Goal: Navigation & Orientation: Find specific page/section

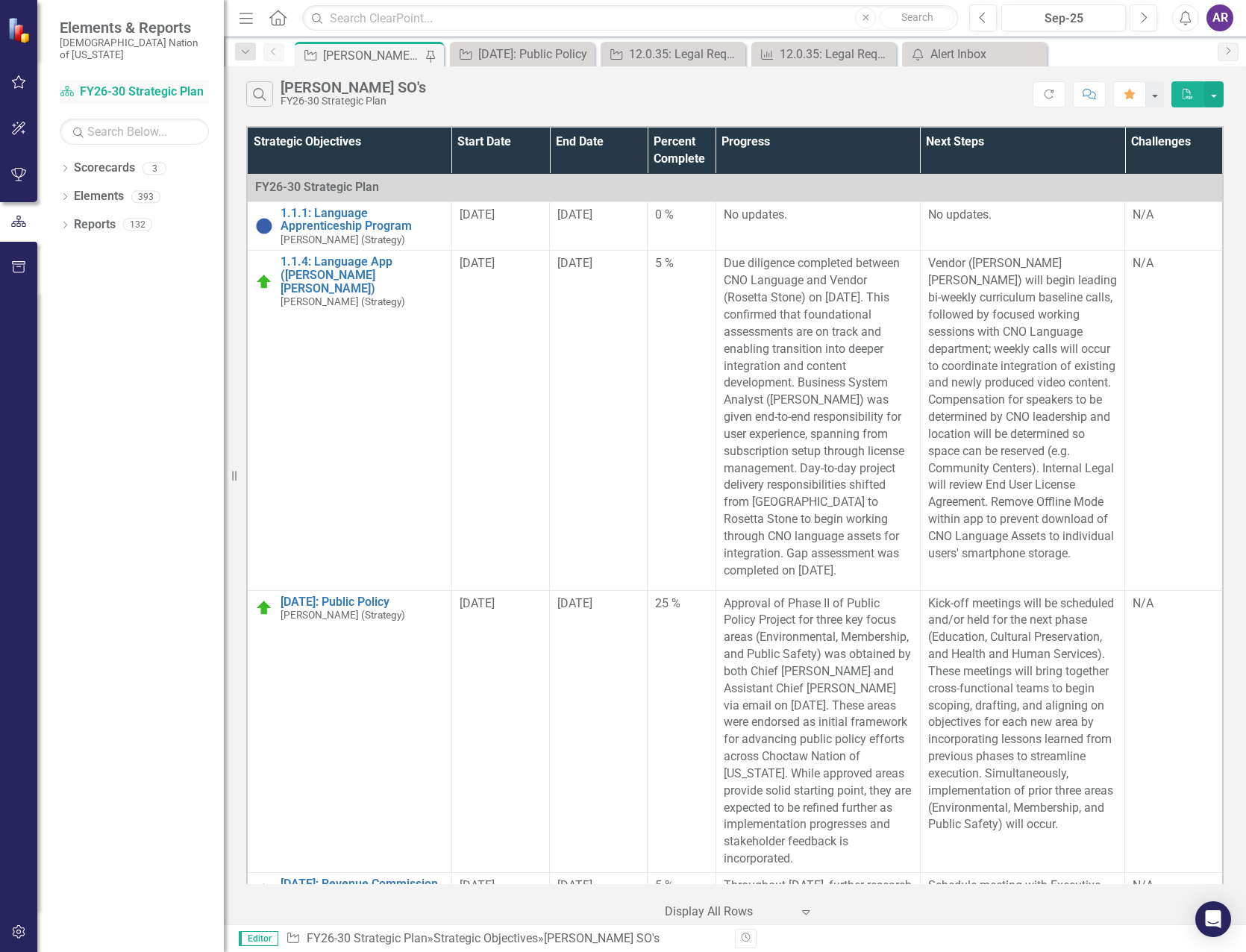
scroll to position [224, 0]
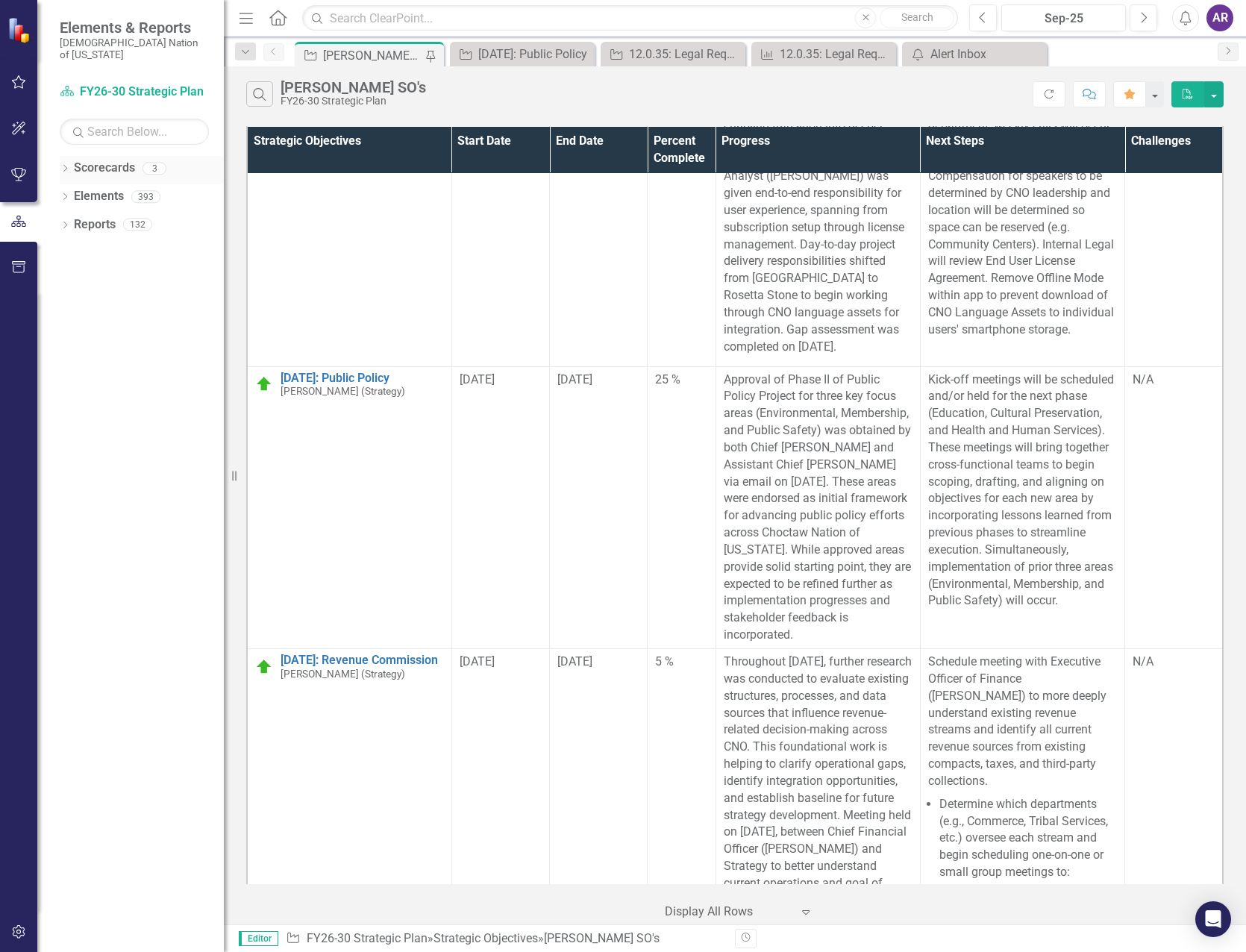
click at [66, 164] on div "Dropdown" at bounding box center [65, 170] width 11 height 12
click at [163, 244] on link "FY26-30 Operational Objectives" at bounding box center [142, 252] width 164 height 17
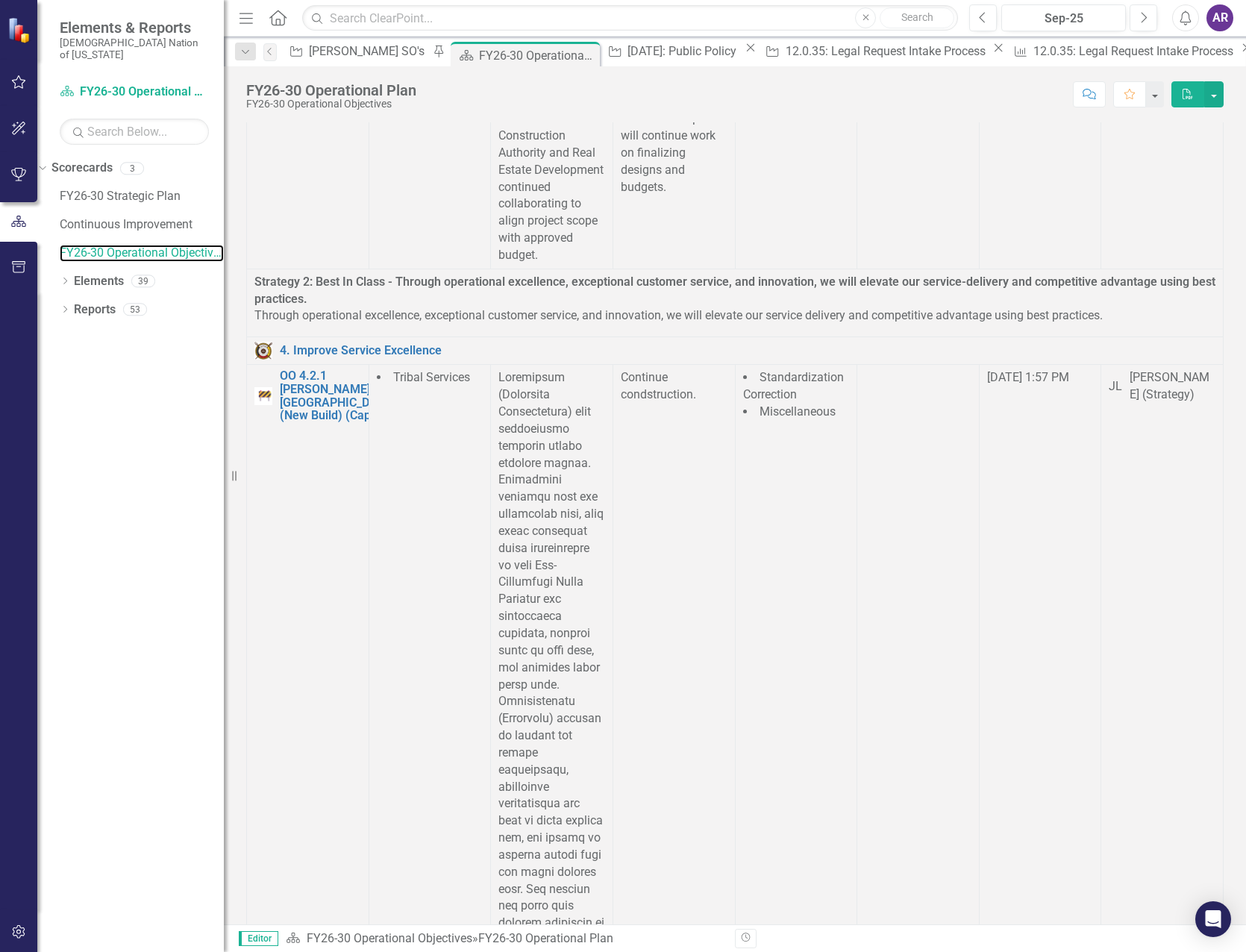
scroll to position [6051, 0]
click at [155, 216] on link "Continuous Improvement" at bounding box center [142, 224] width 164 height 17
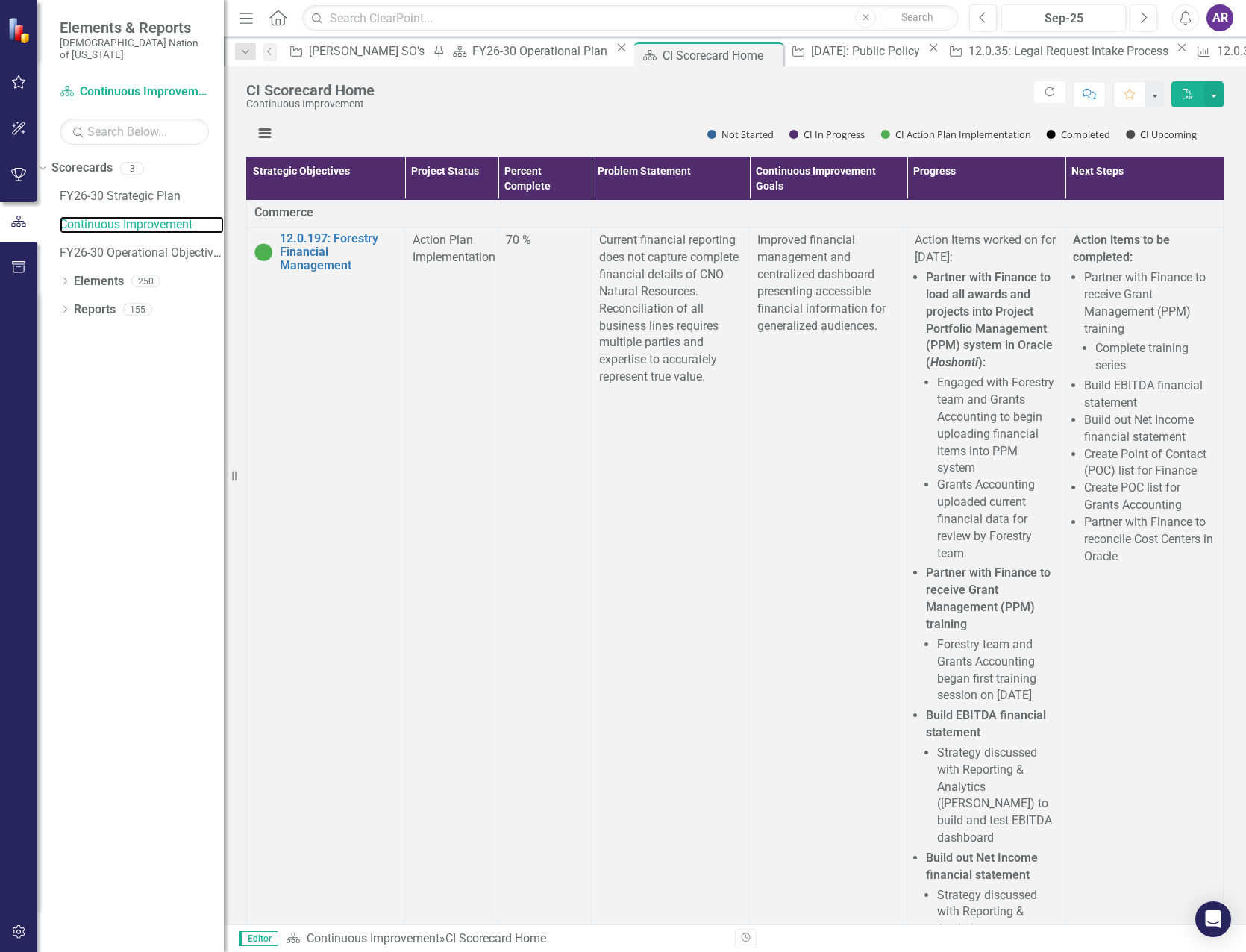
scroll to position [298, 0]
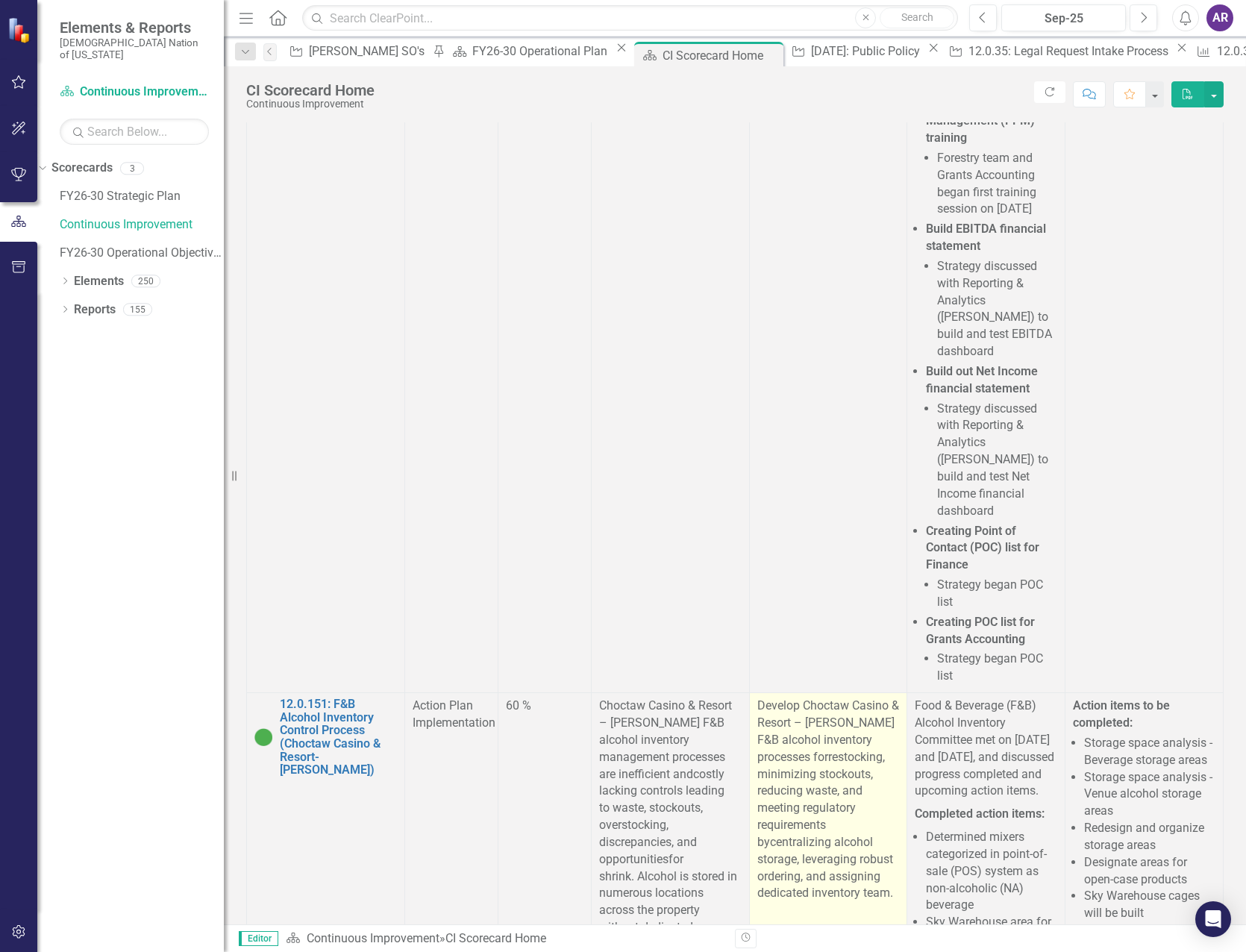
scroll to position [971, 0]
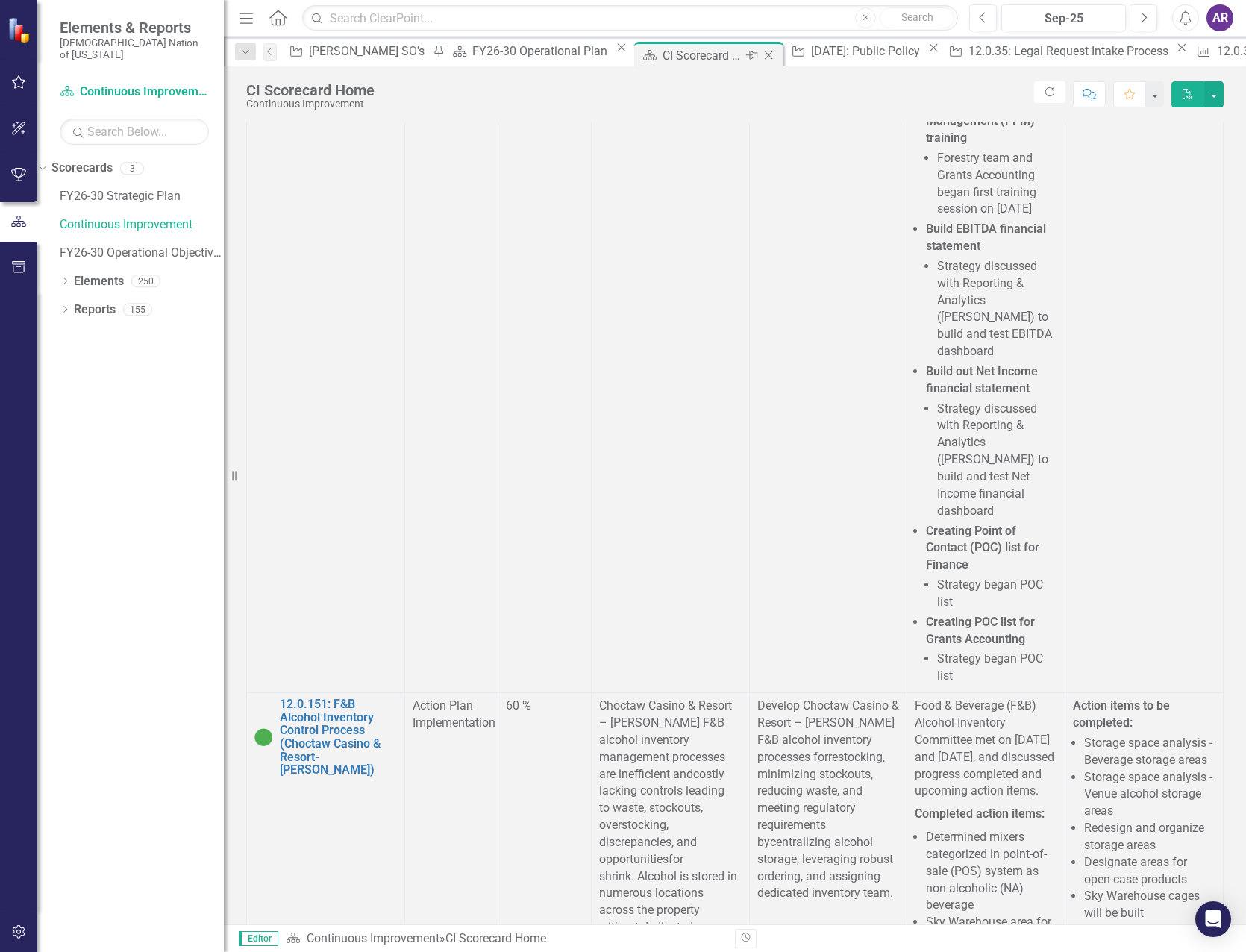
click at [762, 54] on icon "Close" at bounding box center [769, 56] width 15 height 12
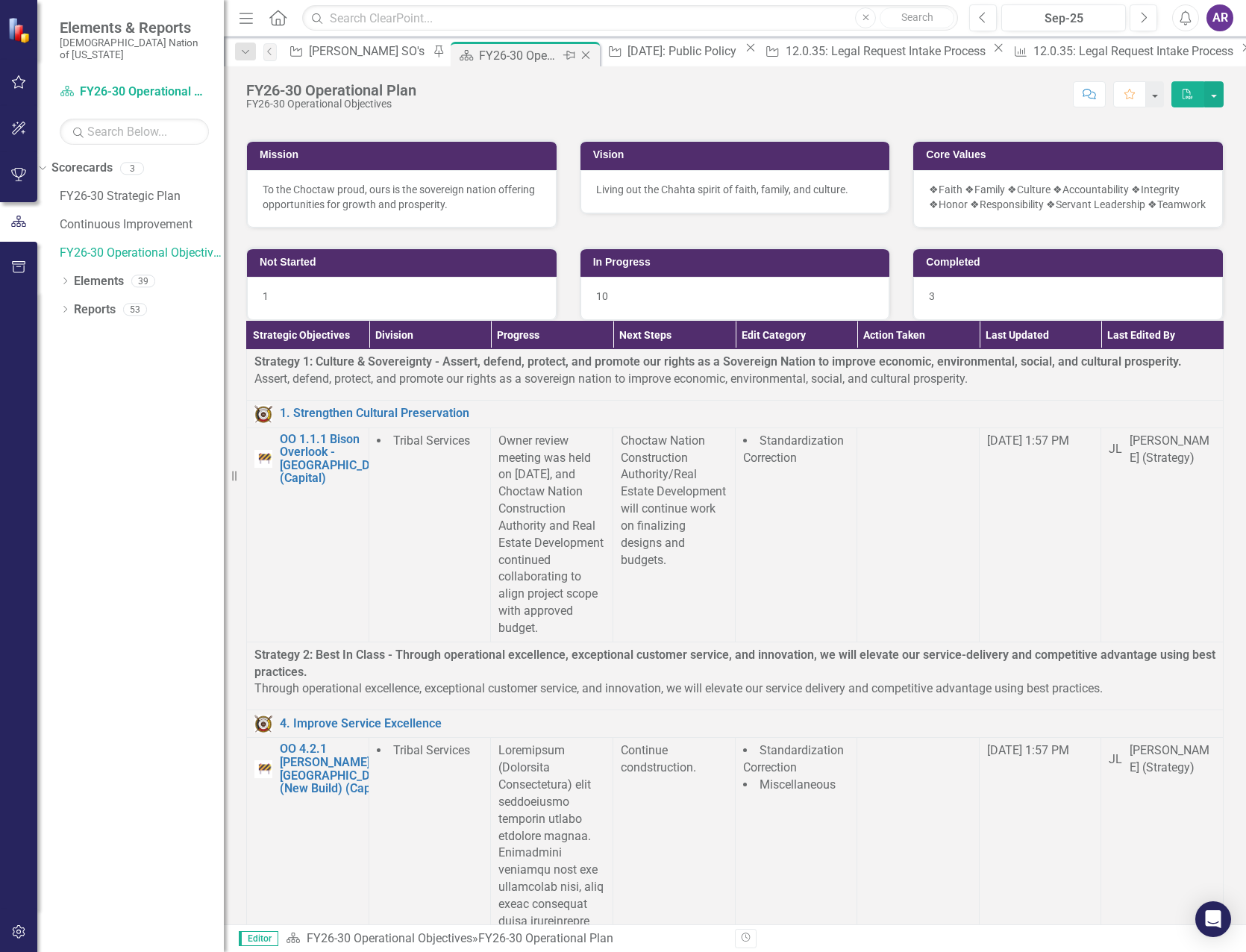
click at [578, 54] on icon "Close" at bounding box center [585, 56] width 15 height 12
